Goal: Use online tool/utility: Use online tool/utility

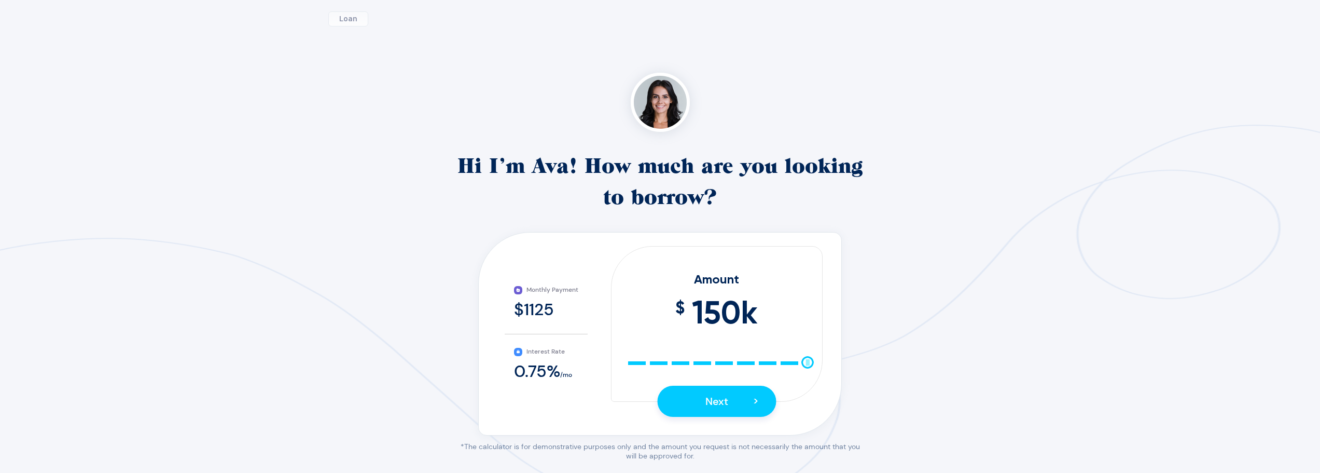
scroll to position [142, 0]
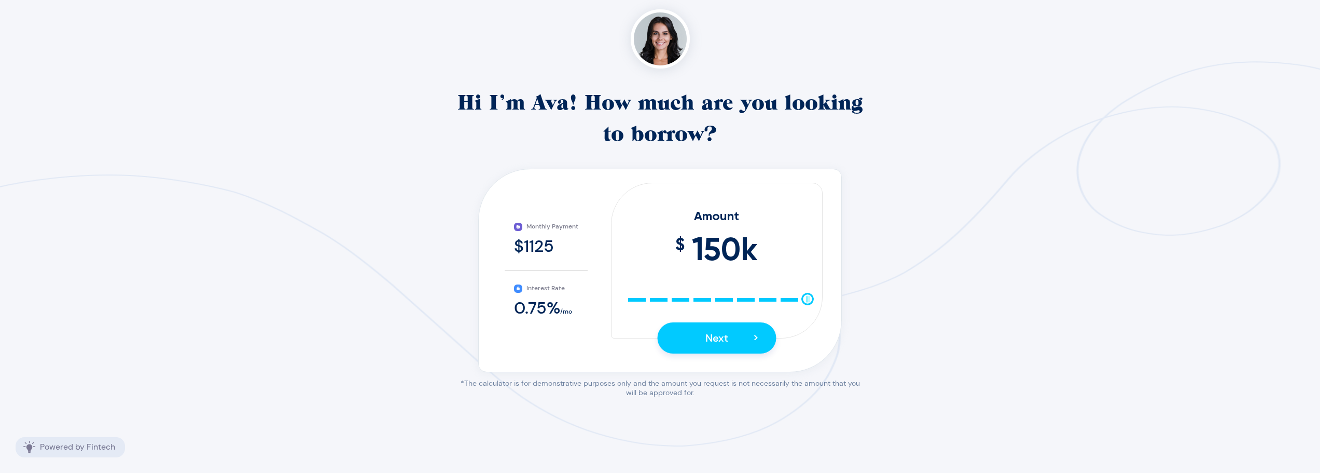
click at [638, 299] on div "10 25 40 55 70 85 100 115 130 145 150" at bounding box center [717, 298] width 182 height 7
drag, startPoint x: 636, startPoint y: 299, endPoint x: 387, endPoint y: 294, distance: 248.5
click at [521, 303] on div "Monthly Payment $187.5 Interest Rate 0.75 % /mo Amount $ 25 k 10 25 40 55 70 85…" at bounding box center [660, 265] width 341 height 165
click at [632, 301] on div "10 25 40 55 70 85 100 115 130 145 150" at bounding box center [717, 298] width 182 height 7
click at [639, 301] on div "10 25 40 55 70 85 100 115 130 145 150" at bounding box center [717, 298] width 182 height 7
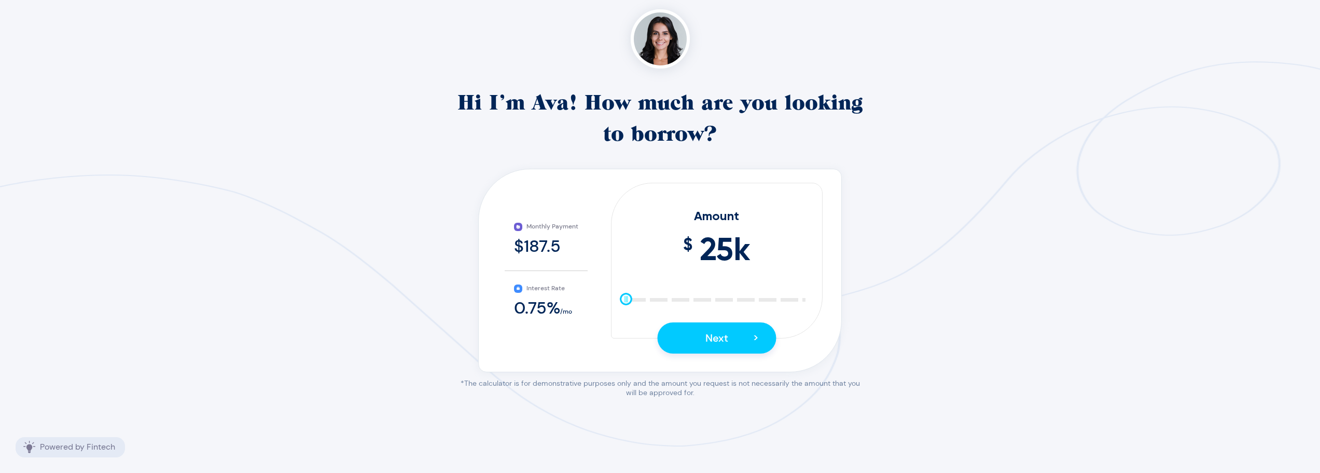
drag, startPoint x: 640, startPoint y: 299, endPoint x: 598, endPoint y: 304, distance: 42.4
click at [598, 304] on div "Monthly Payment $187.5 Interest Rate 0.75 % /mo Amount $ 25 k 10 25 40 55 70 85…" at bounding box center [660, 265] width 341 height 165
